Goal: Task Accomplishment & Management: Manage account settings

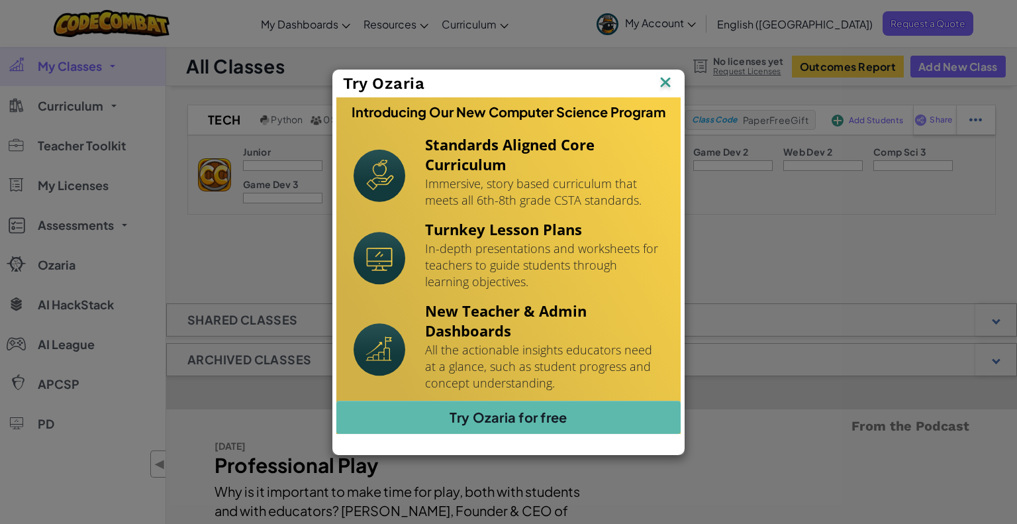
click at [0, 0] on img at bounding box center [0, 0] width 0 height 0
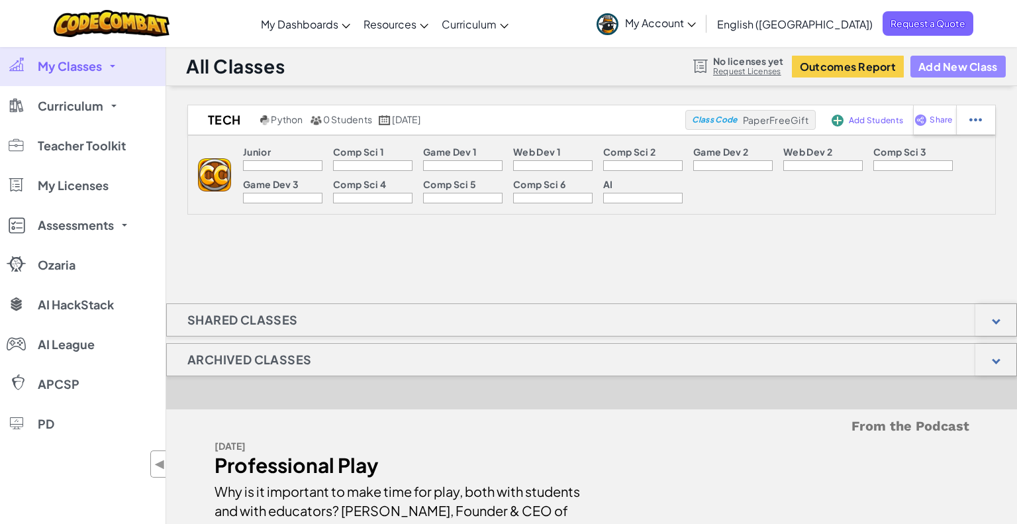
click at [958, 67] on button "Add New Class" at bounding box center [958, 67] width 95 height 22
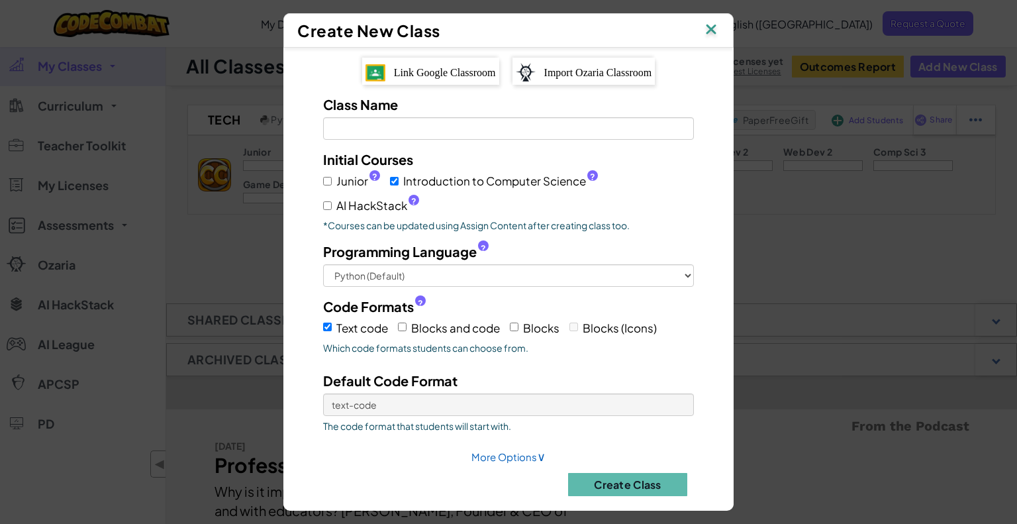
click at [442, 75] on span "Link Google Classroom" at bounding box center [445, 72] width 102 height 11
click at [619, 484] on button "Create Class" at bounding box center [627, 484] width 119 height 23
click at [409, 129] on input "Class Name Field is required" at bounding box center [508, 128] width 371 height 23
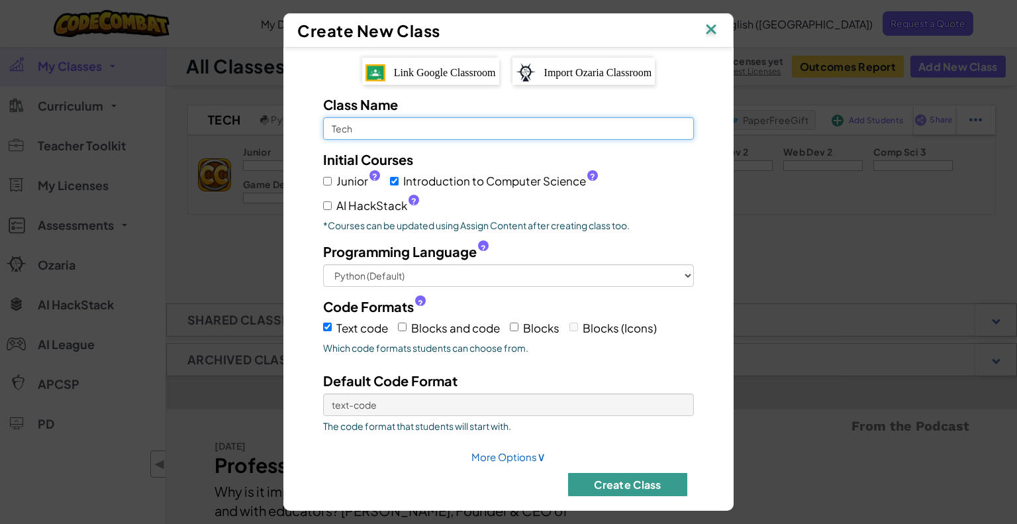
type input "Tech"
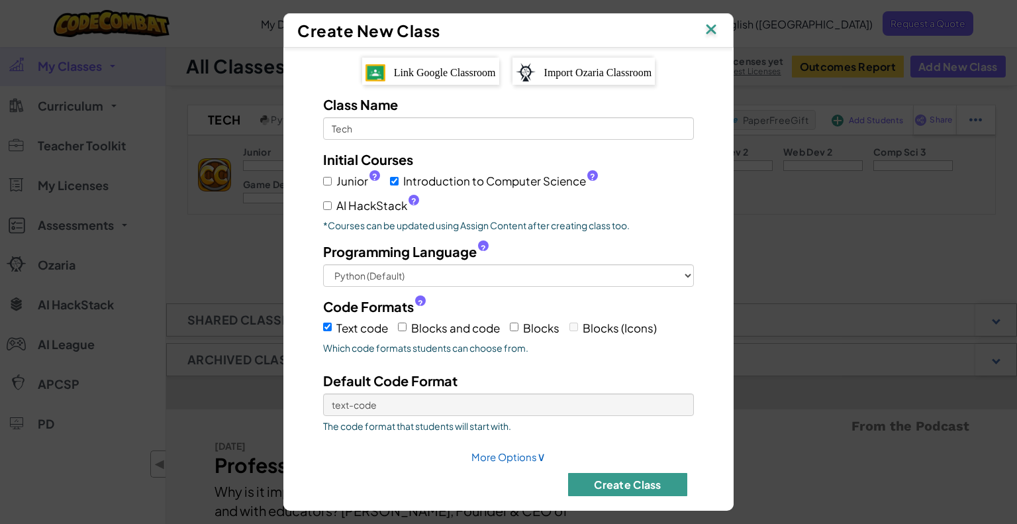
click at [644, 483] on button "Create Class" at bounding box center [627, 484] width 119 height 23
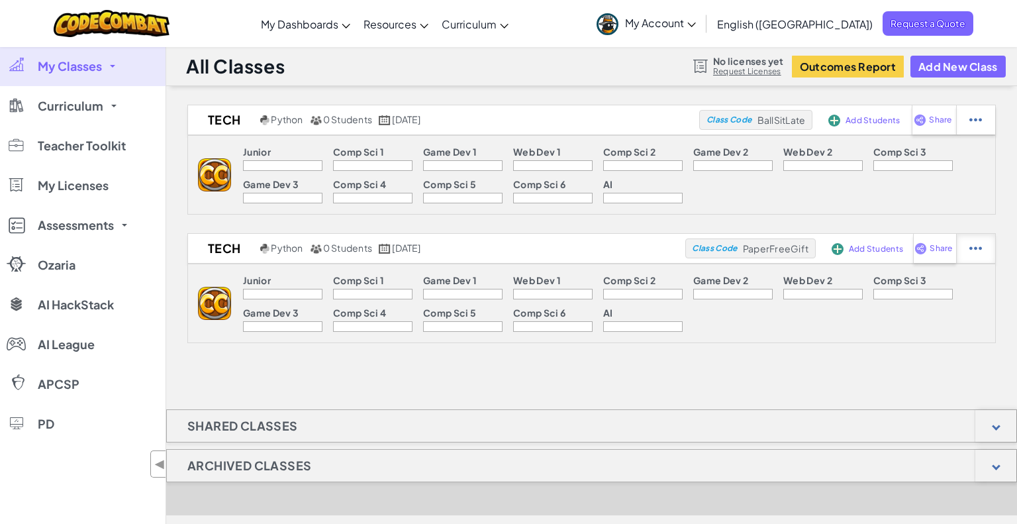
click at [973, 126] on img at bounding box center [975, 120] width 13 height 12
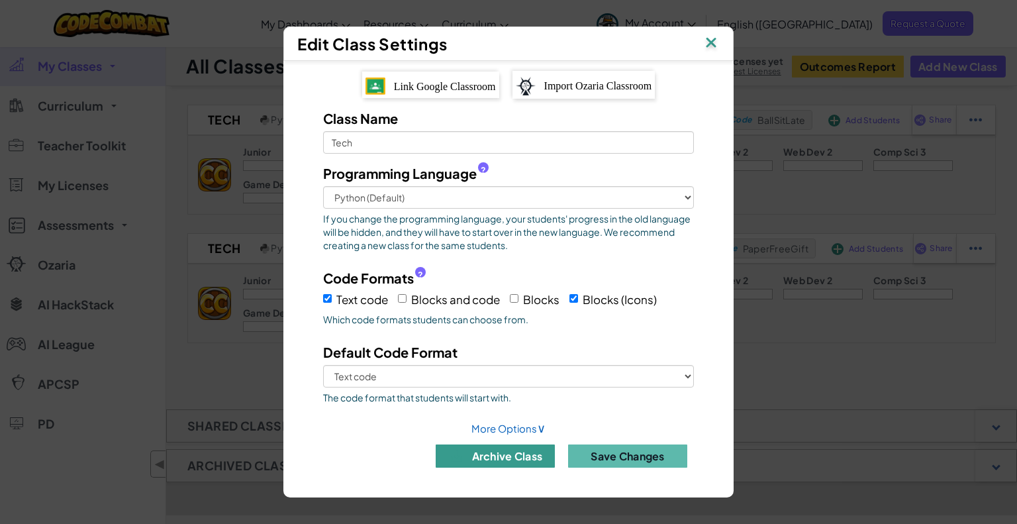
click at [534, 462] on button "archive class" at bounding box center [495, 455] width 119 height 23
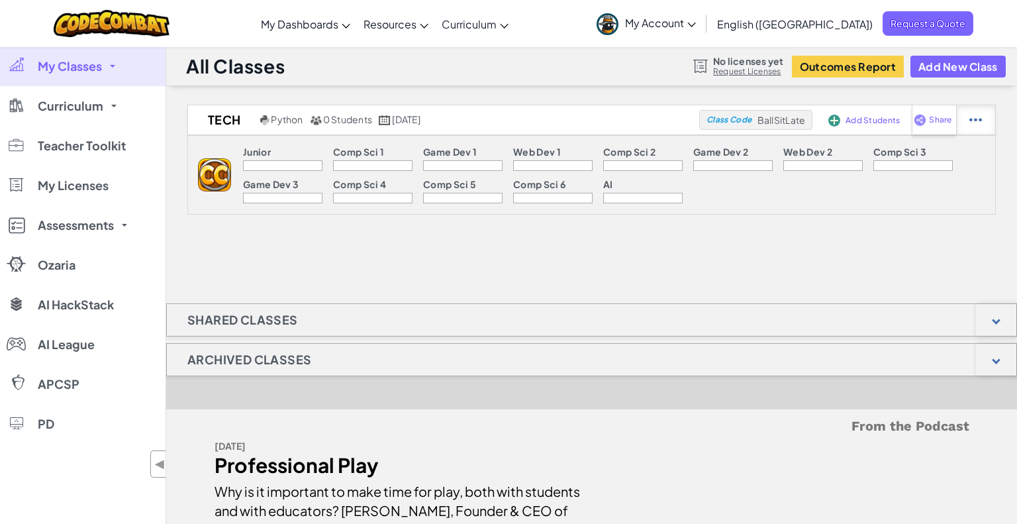
click at [970, 123] on img at bounding box center [975, 120] width 13 height 12
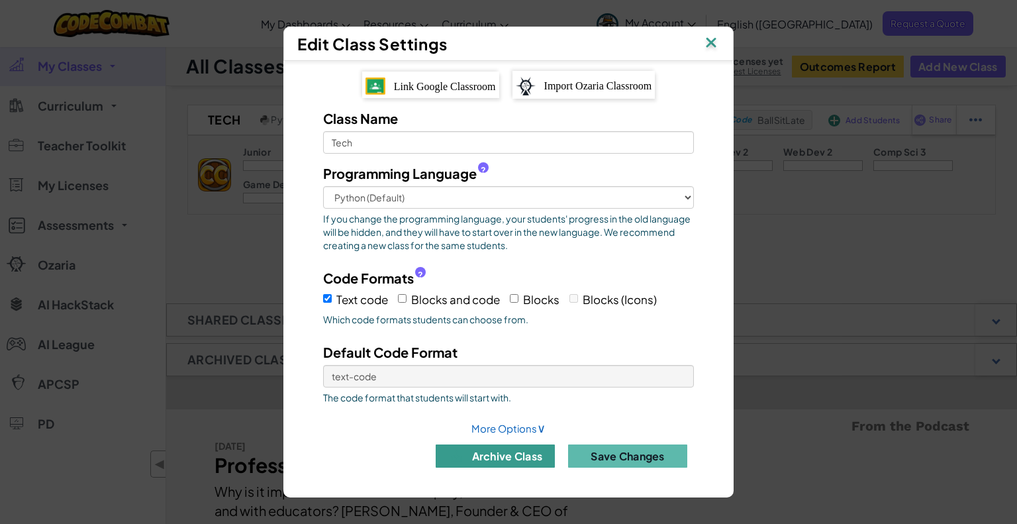
click at [511, 458] on button "archive class" at bounding box center [495, 455] width 119 height 23
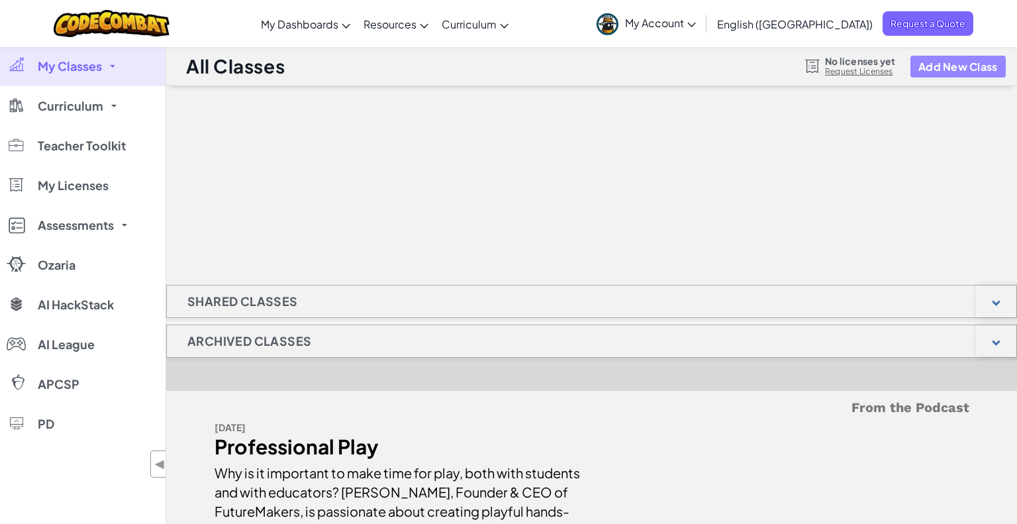
click at [977, 69] on button "Add New Class" at bounding box center [958, 67] width 95 height 22
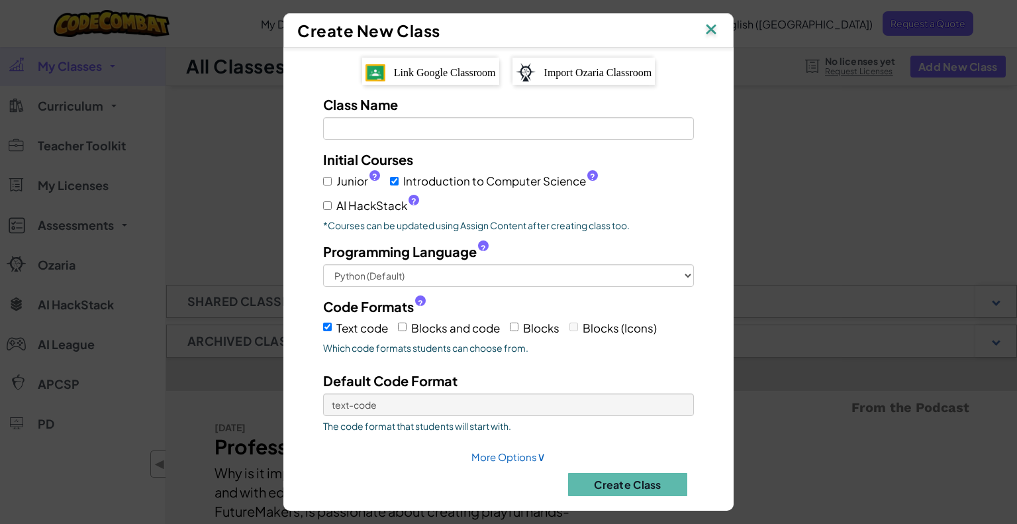
click at [451, 75] on span "Link Google Classroom" at bounding box center [445, 72] width 102 height 11
click at [613, 485] on button "Create Class" at bounding box center [627, 484] width 119 height 23
click at [444, 132] on input "Class Name Field is required" at bounding box center [508, 128] width 371 height 23
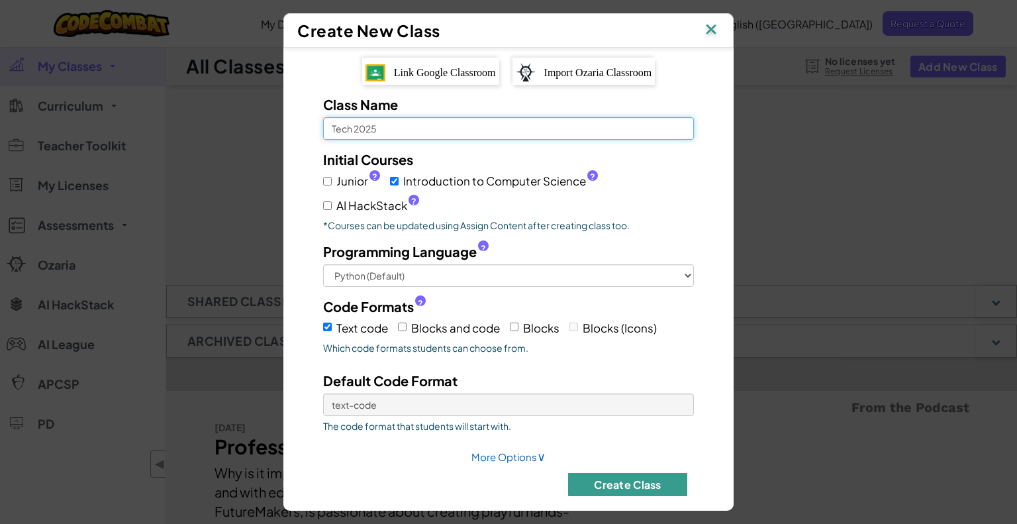
type input "Tech 2025"
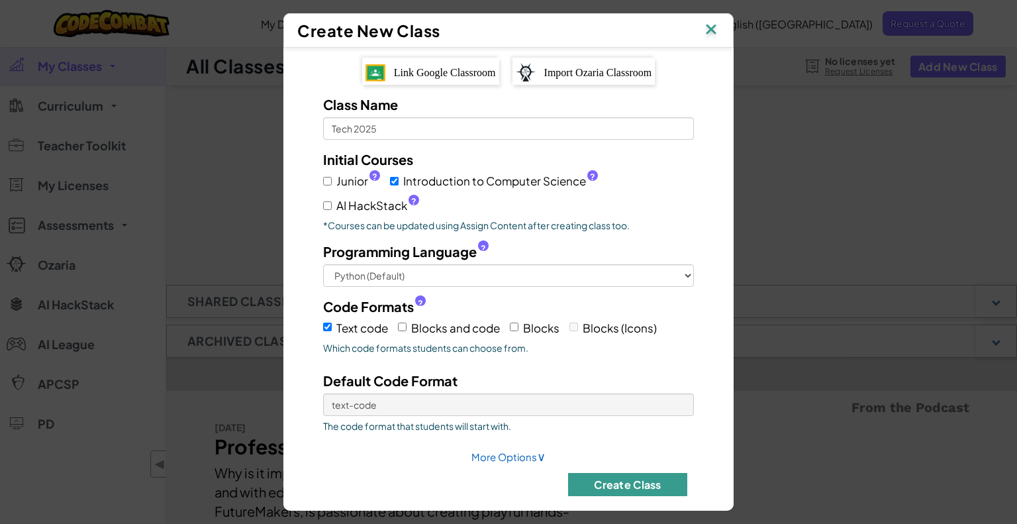
click at [658, 477] on button "Create Class" at bounding box center [627, 484] width 119 height 23
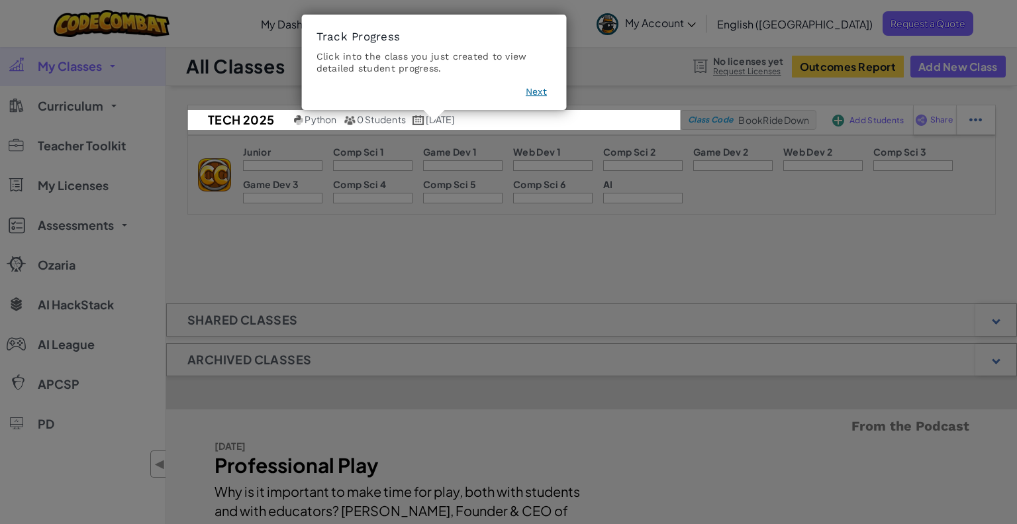
click at [532, 92] on button "Next" at bounding box center [536, 91] width 21 height 13
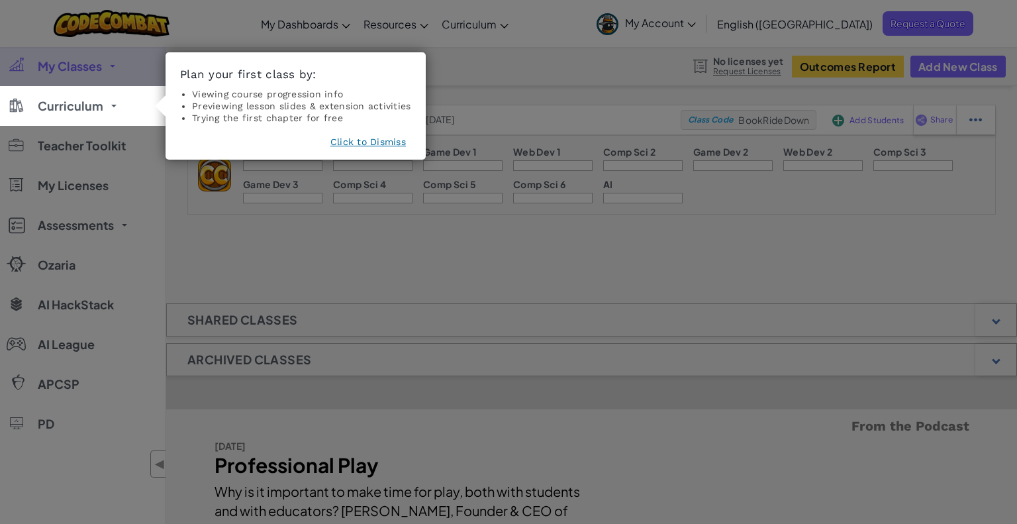
click at [375, 141] on button "Click to Dismiss" at bounding box center [367, 141] width 75 height 13
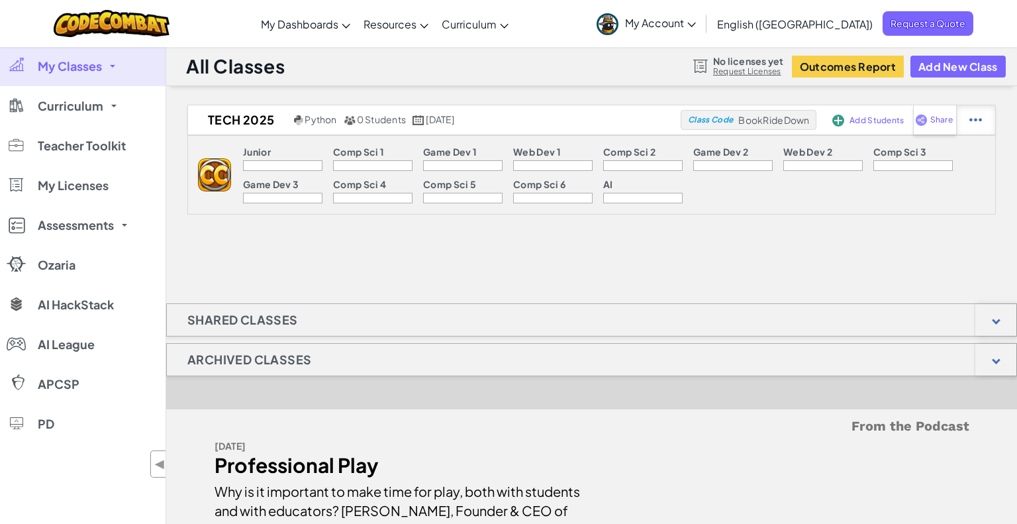
click at [969, 124] on img at bounding box center [975, 120] width 13 height 12
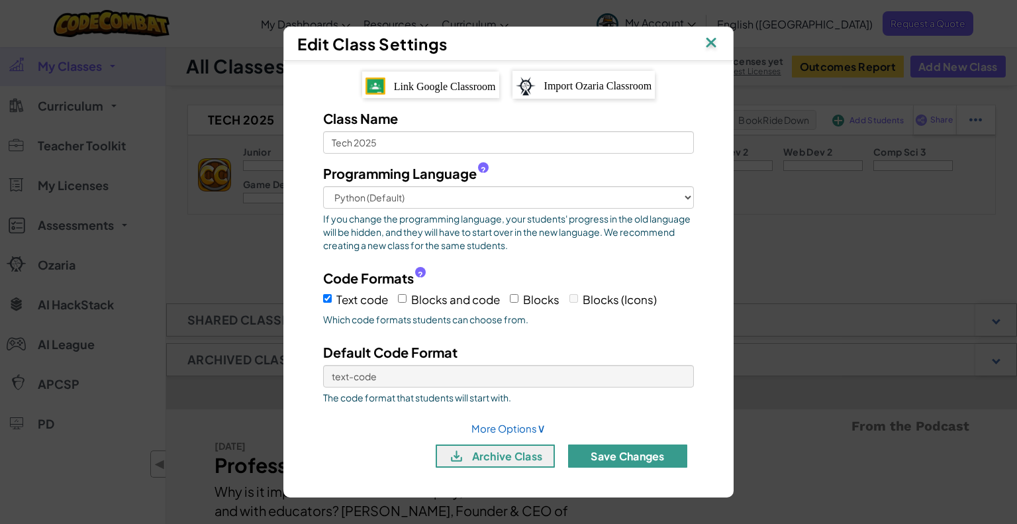
click at [650, 457] on button "Save Changes" at bounding box center [627, 455] width 119 height 23
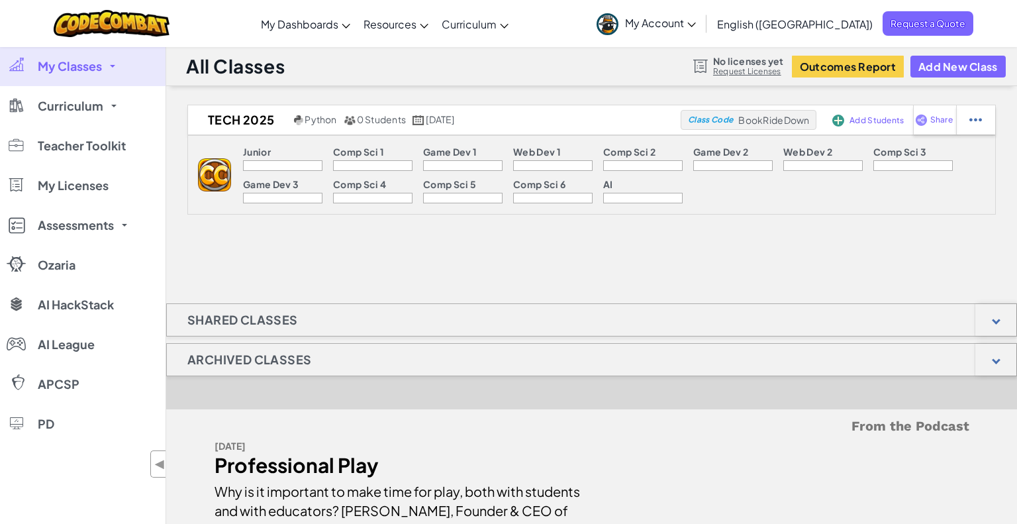
click at [266, 160] on div at bounding box center [282, 165] width 79 height 11
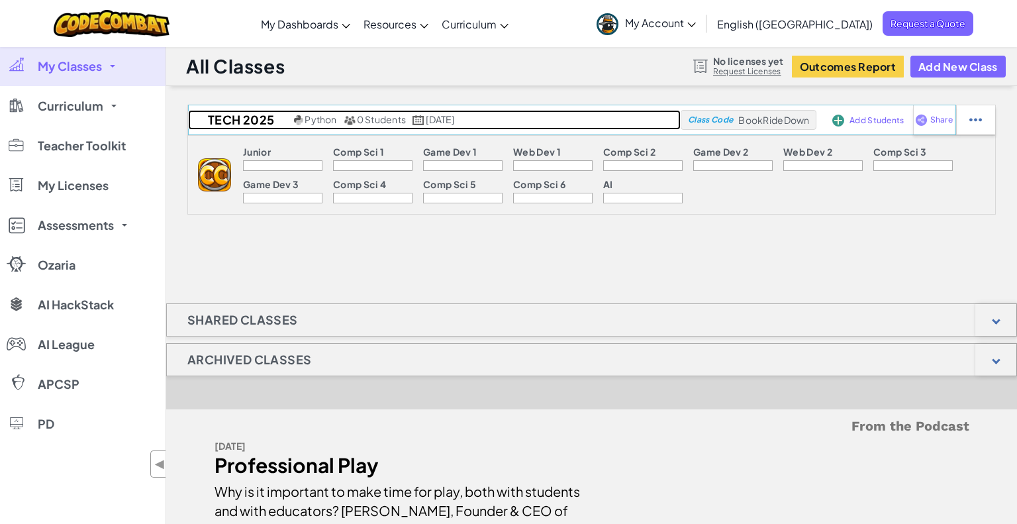
click at [373, 120] on span "0 Students" at bounding box center [381, 119] width 49 height 12
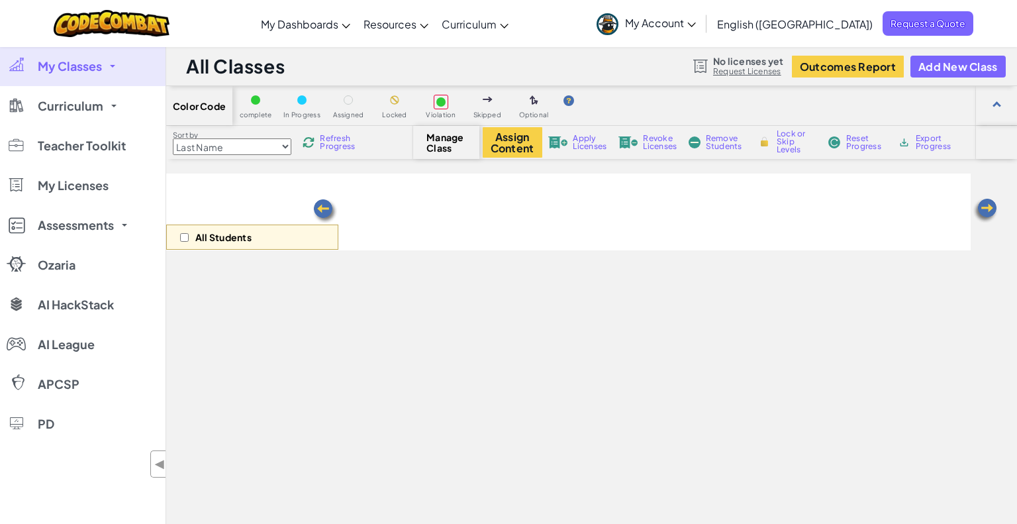
select select "560f1a9f22961295f9427742"
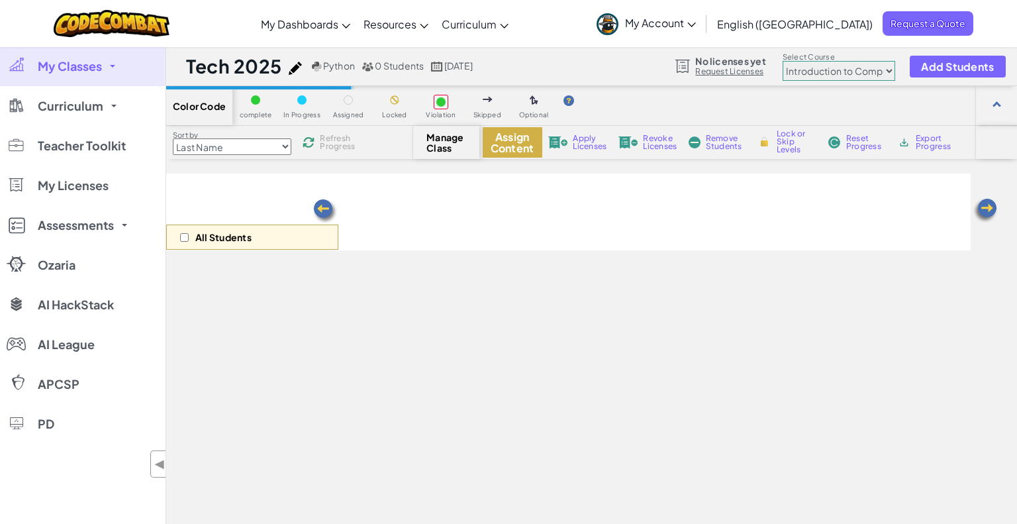
click at [516, 144] on button "Assign Content" at bounding box center [513, 142] width 60 height 30
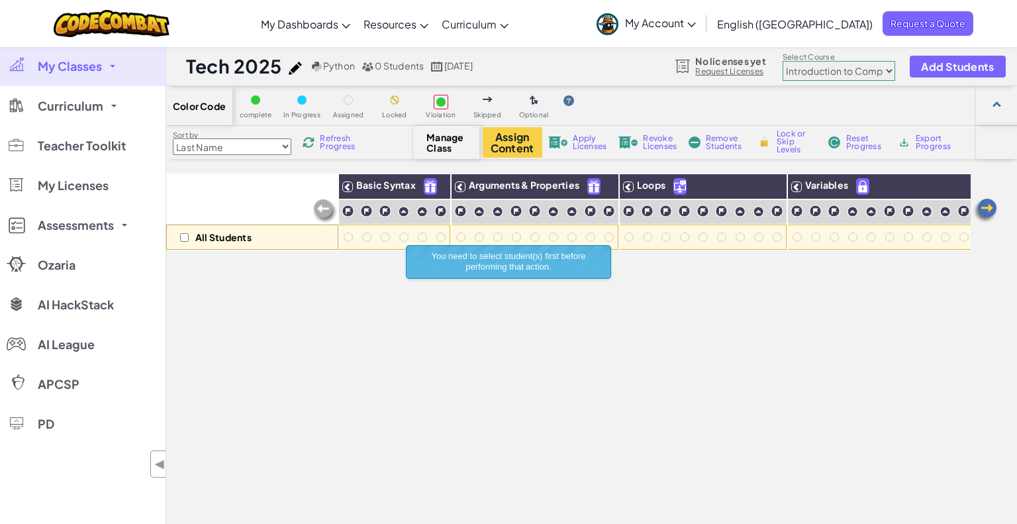
click at [232, 142] on select "Last Name first Name Progress (High to Low) Progress (Low to Hight)" at bounding box center [232, 146] width 119 height 17
click at [230, 142] on select "Last Name first Name Progress (High to Low) Progress (Low to Hight)" at bounding box center [232, 146] width 119 height 17
